Goal: Task Accomplishment & Management: Use online tool/utility

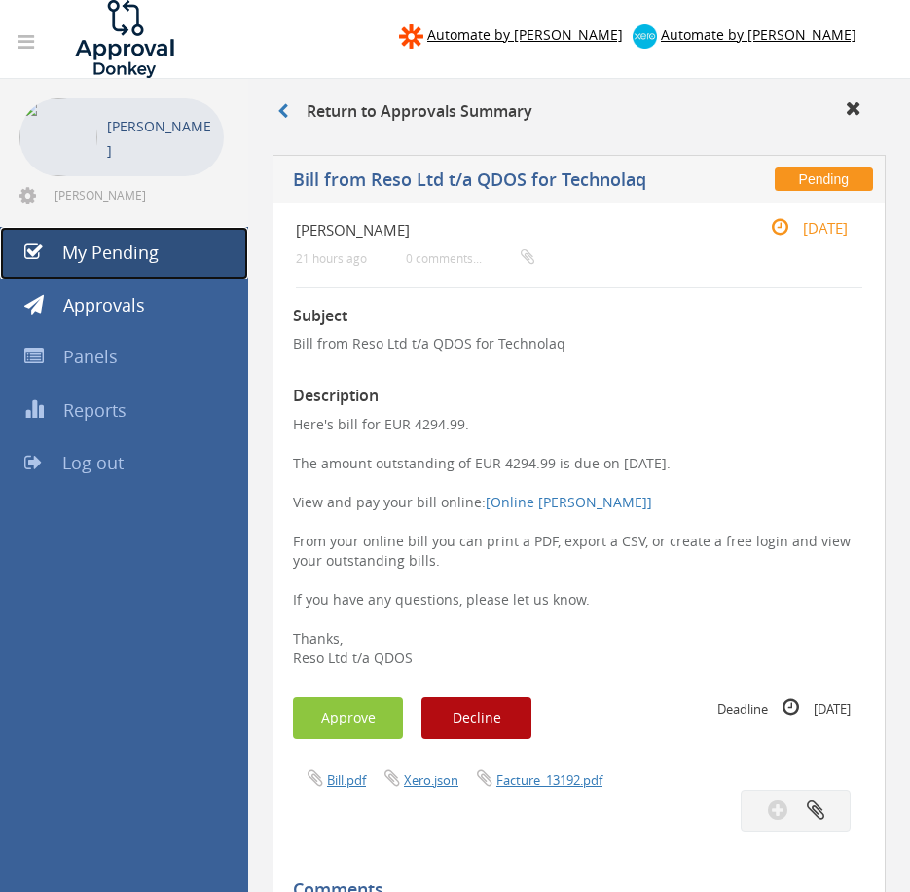
click at [151, 258] on span "My Pending" at bounding box center [110, 251] width 96 height 23
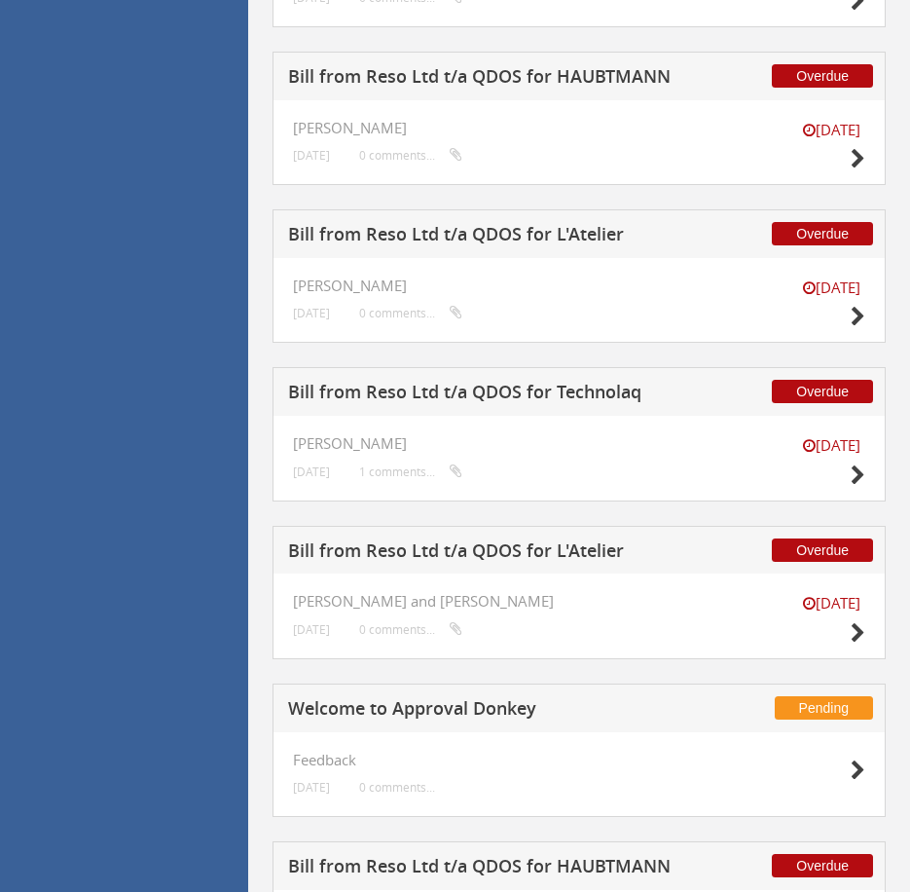
scroll to position [1048, 0]
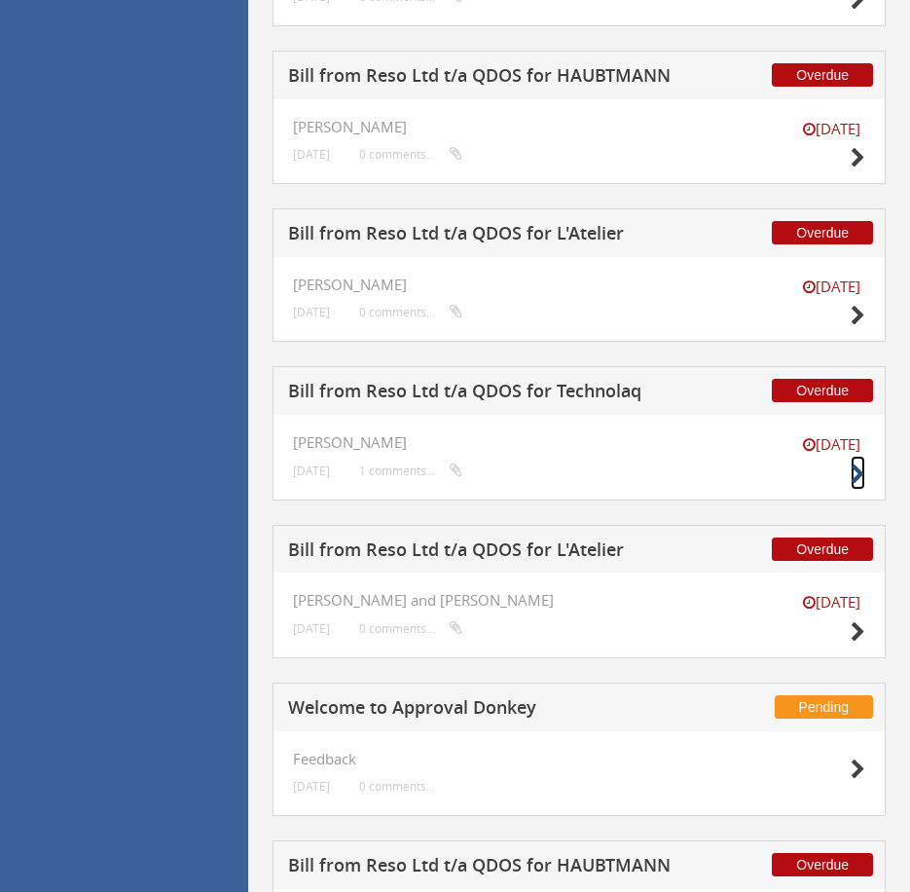
click at [860, 473] on icon at bounding box center [858, 474] width 15 height 20
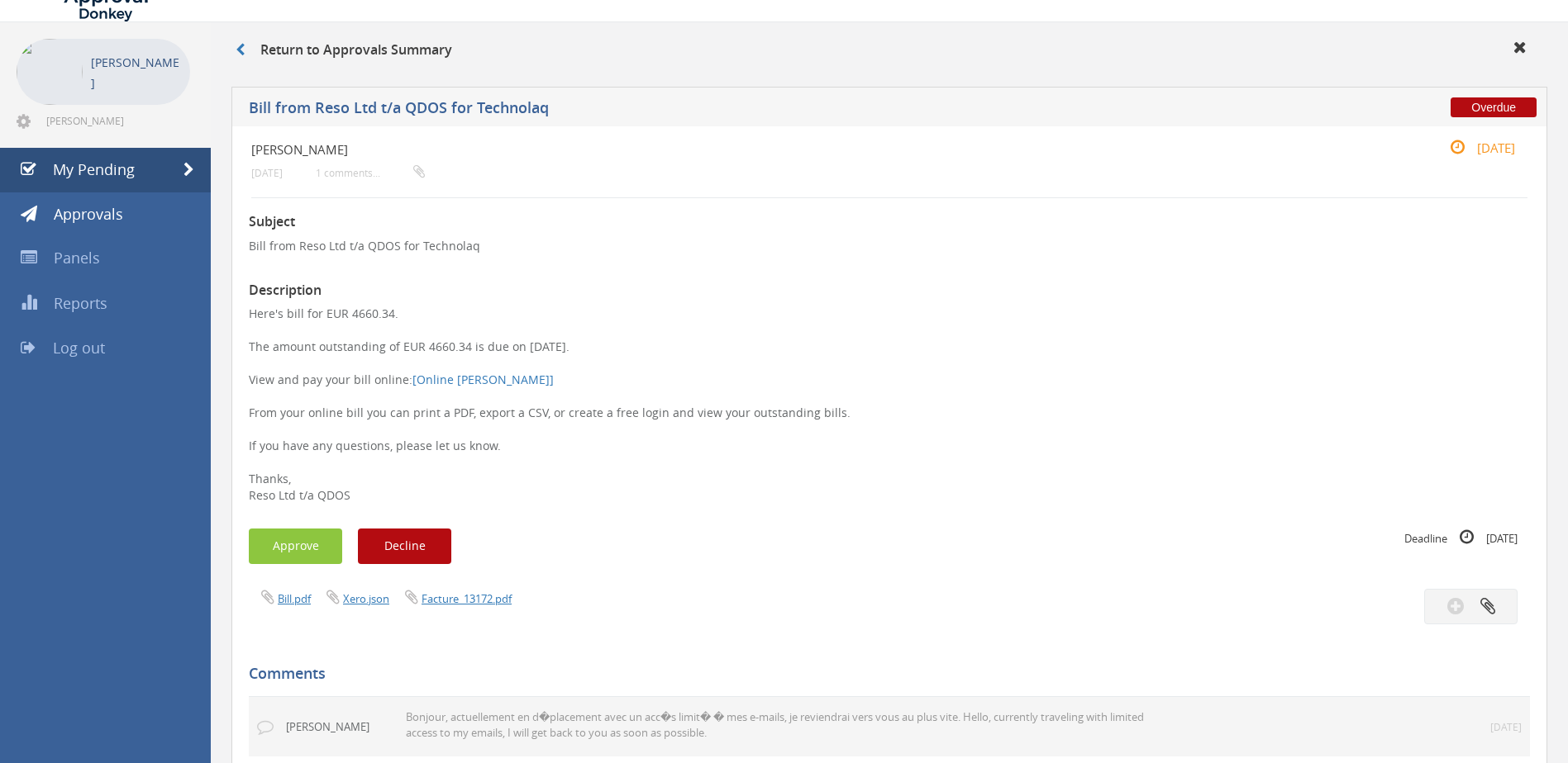
scroll to position [44, 0]
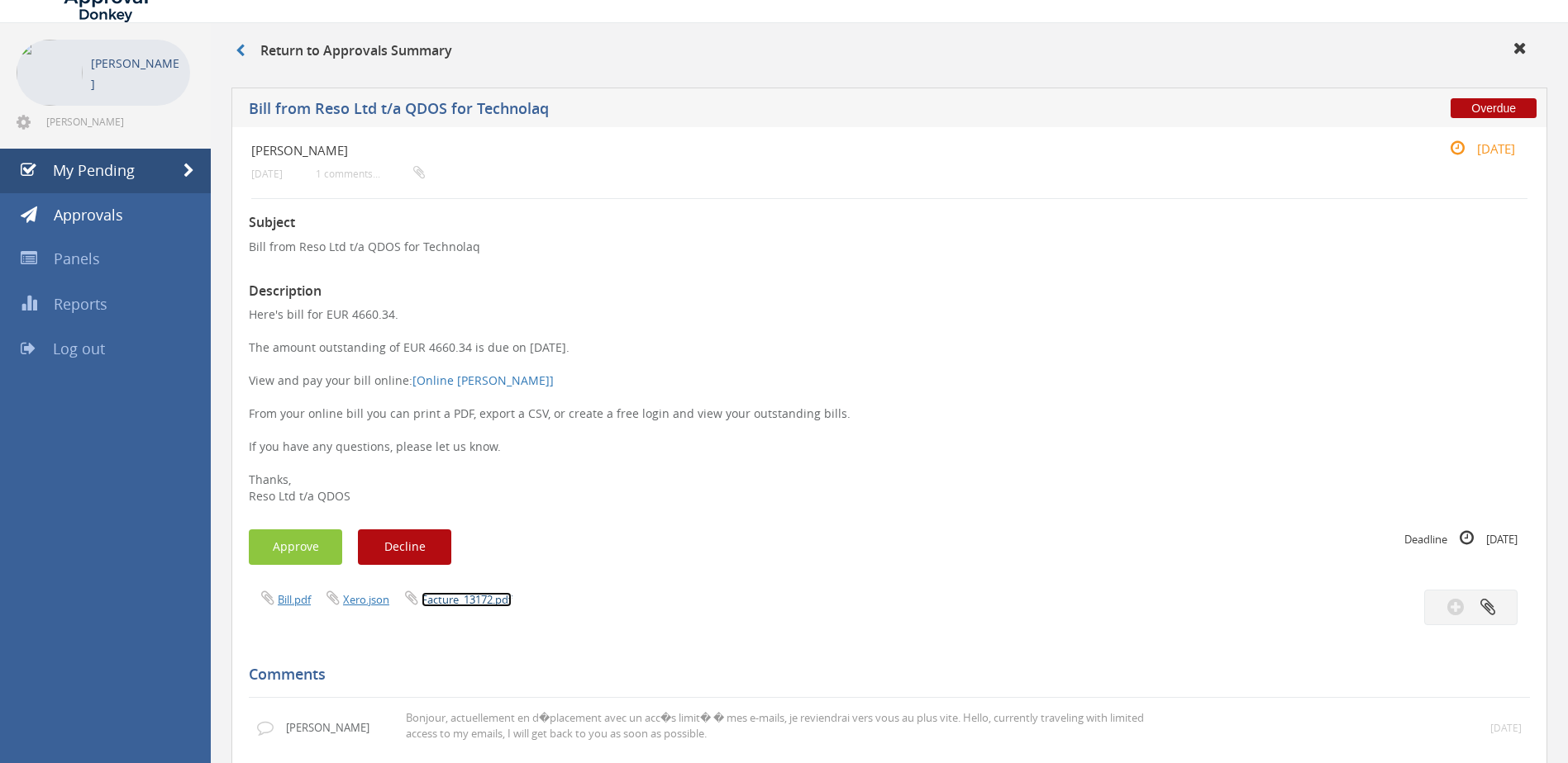
click at [495, 597] on link "Facture_13172.pdf" at bounding box center [466, 600] width 90 height 15
click at [304, 541] on button "Approve" at bounding box center [295, 547] width 93 height 36
